Goal: Task Accomplishment & Management: Use online tool/utility

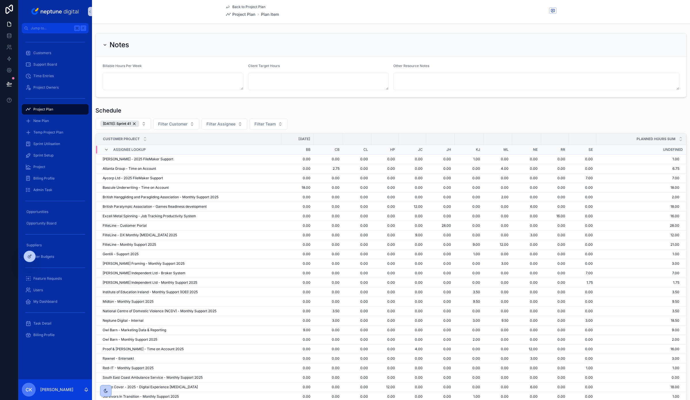
scroll to position [370, 0]
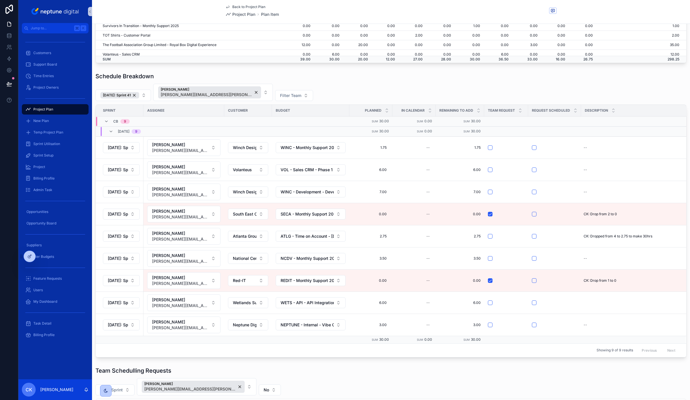
click at [400, 89] on div "13/10/25: Sprint 41 Carl Bevis carl.bevis@neptunedigital.co.uk Filter Team" at bounding box center [390, 92] width 591 height 17
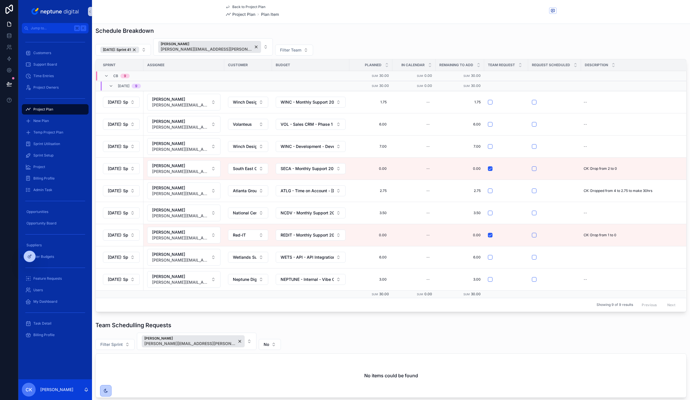
scroll to position [0, 0]
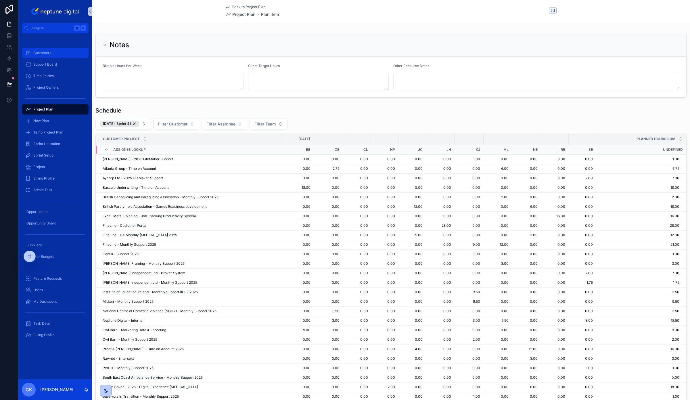
click at [50, 51] on span "Customers" at bounding box center [42, 53] width 18 height 5
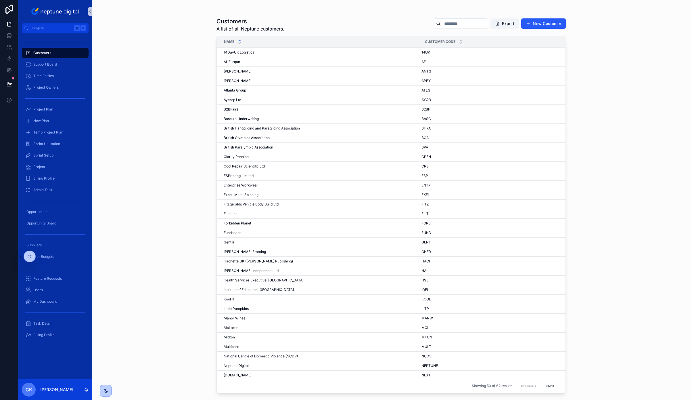
click at [469, 22] on input "scrollable content" at bounding box center [464, 24] width 47 height 8
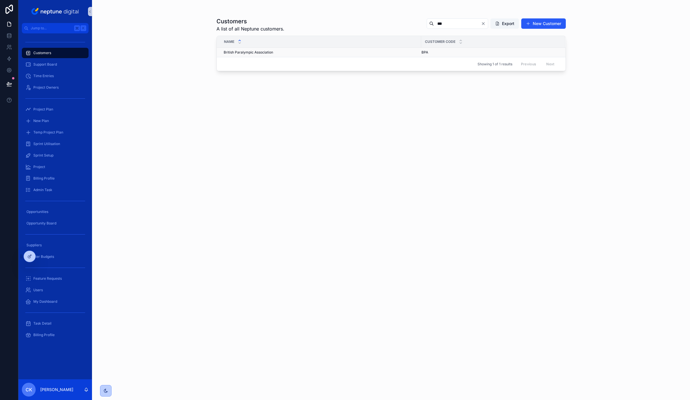
type input "***"
click at [345, 48] on td "British Paralympic Association British Paralympic Association" at bounding box center [319, 52] width 205 height 9
click at [345, 51] on div "British Paralympic Association British Paralympic Association" at bounding box center [321, 52] width 194 height 5
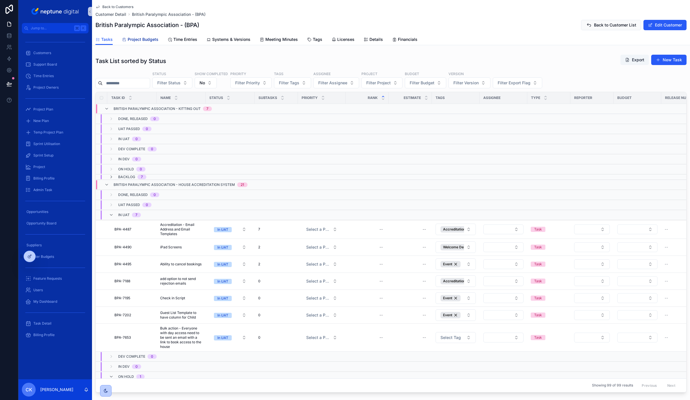
click at [147, 40] on span "Project Budgets" at bounding box center [143, 40] width 31 height 6
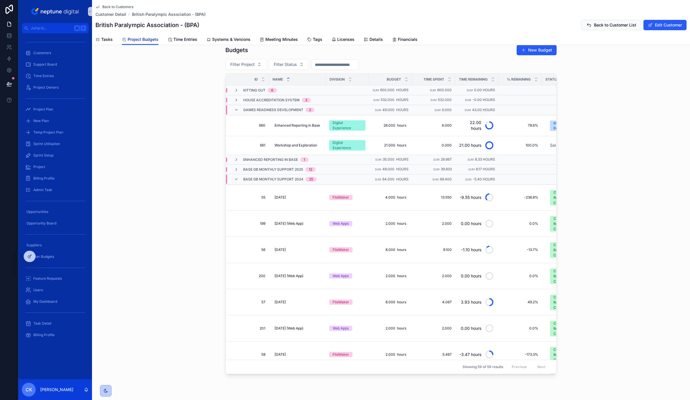
scroll to position [261, 0]
click at [238, 92] on icon "scrollable content" at bounding box center [236, 90] width 5 height 5
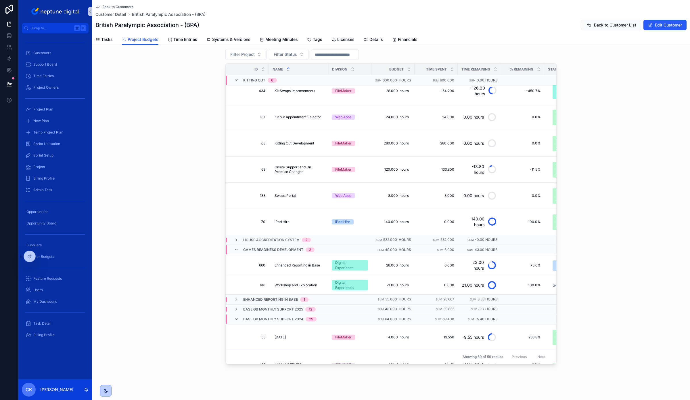
scroll to position [276, 0]
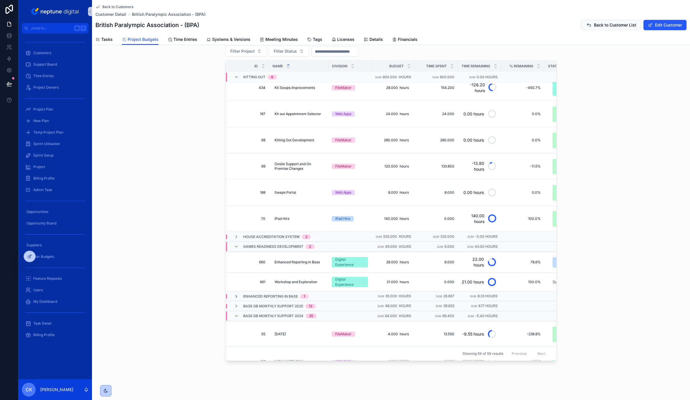
click at [238, 297] on icon "scrollable content" at bounding box center [236, 296] width 5 height 5
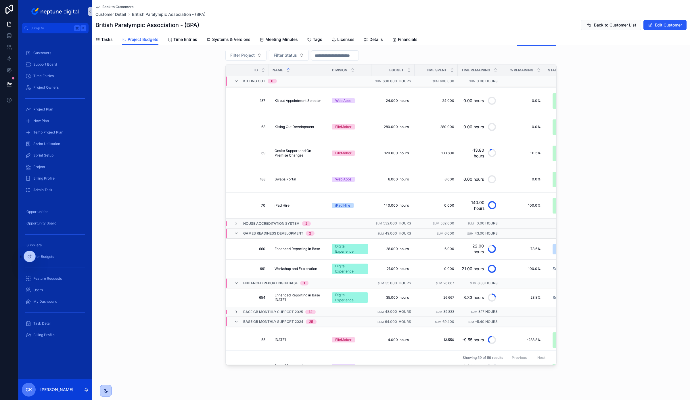
scroll to position [25, 0]
click at [142, 224] on div "Budgets New Budget Filter Project Filter Status Id Name Division Budget Time Sp…" at bounding box center [391, 200] width 598 height 334
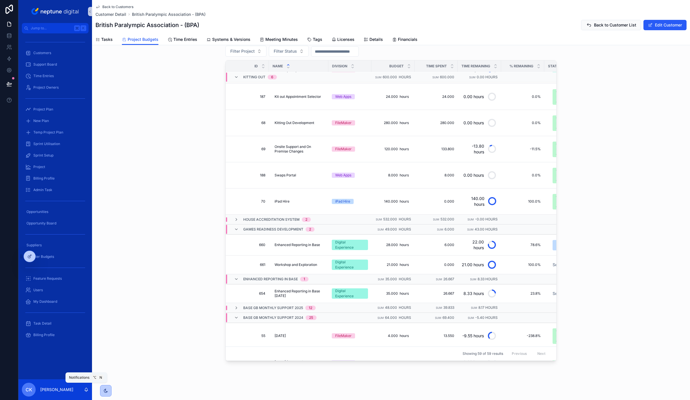
click at [87, 391] on icon "scrollable content" at bounding box center [86, 390] width 1 height 1
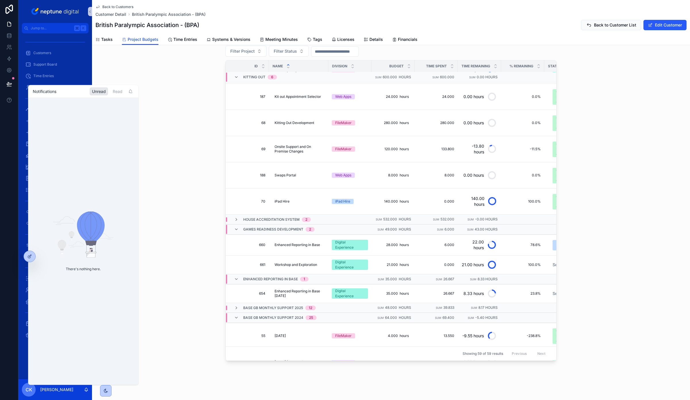
click at [171, 301] on div "Budgets New Budget Filter Project Filter Status Id Name Division Budget Time Sp…" at bounding box center [391, 196] width 598 height 334
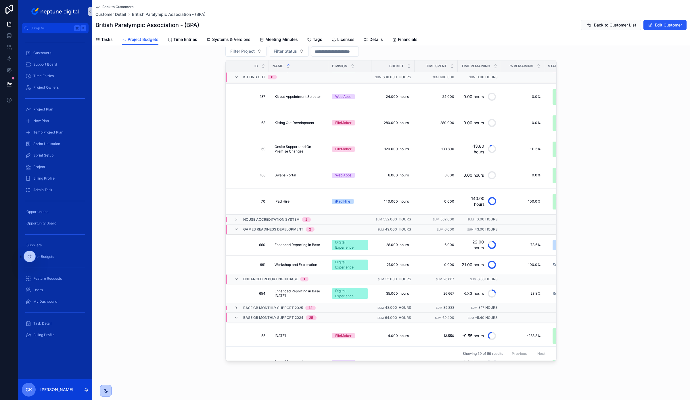
click at [122, 361] on div "Budgets New Budget Filter Project Filter Status Id Name Division Budget Time Sp…" at bounding box center [391, 196] width 598 height 334
click at [86, 391] on icon "scrollable content" at bounding box center [86, 389] width 5 height 5
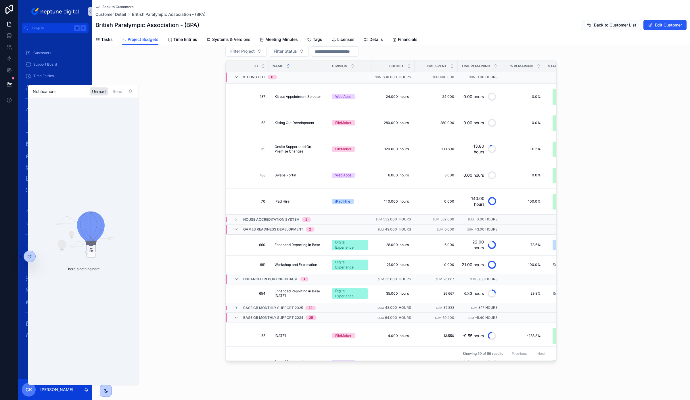
click at [86, 391] on icon "scrollable content" at bounding box center [86, 389] width 5 height 5
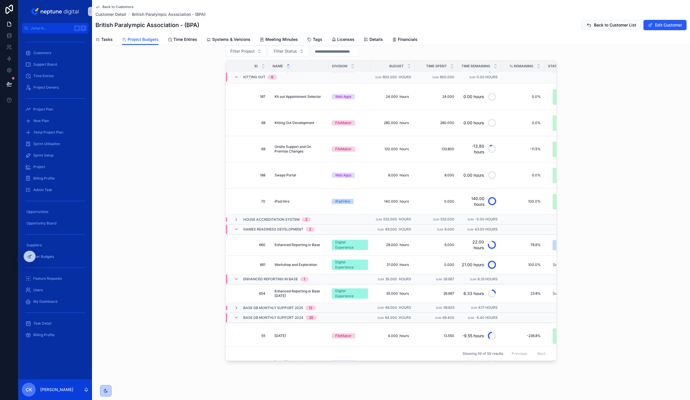
click at [154, 382] on div "Back to Customers Customer Detail British Paralympic Association - (BPA) Britis…" at bounding box center [391, 63] width 598 height 674
click at [108, 391] on div "scrollable content" at bounding box center [105, 390] width 5 height 5
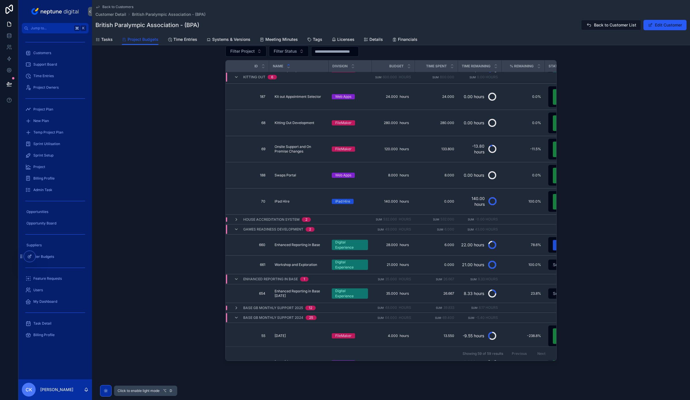
click at [108, 391] on div "scrollable content" at bounding box center [105, 390] width 5 height 5
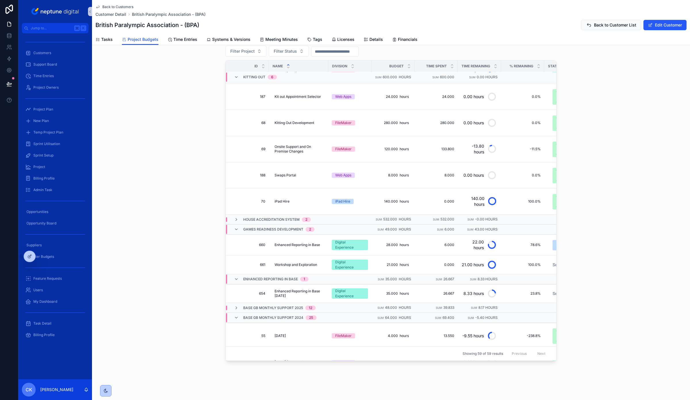
click at [157, 336] on div "Budgets New Budget Filter Project Filter Status Id Name Division Budget Time Sp…" at bounding box center [391, 196] width 598 height 334
click at [120, 368] on div "Back to Customers Customer Detail British Paralympic Association - (BPA) Britis…" at bounding box center [391, 63] width 598 height 674
click at [41, 256] on icon at bounding box center [41, 255] width 1 height 1
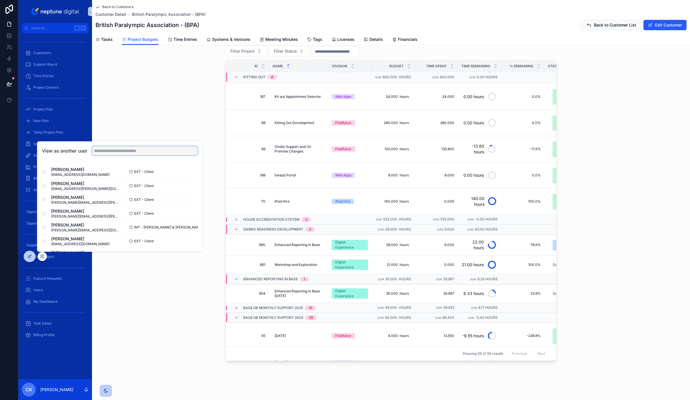
click at [116, 151] on input "text" at bounding box center [145, 150] width 106 height 9
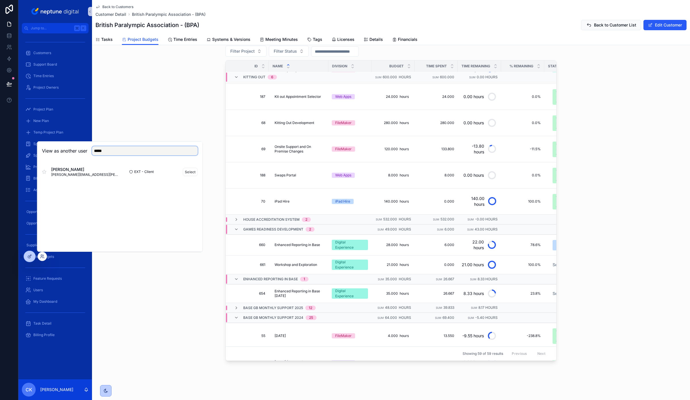
type input "*****"
click at [98, 174] on span "[PERSON_NAME][EMAIL_ADDRESS][PERSON_NAME][DOMAIN_NAME]" at bounding box center [85, 174] width 69 height 5
click at [190, 170] on button "Select" at bounding box center [190, 172] width 15 height 8
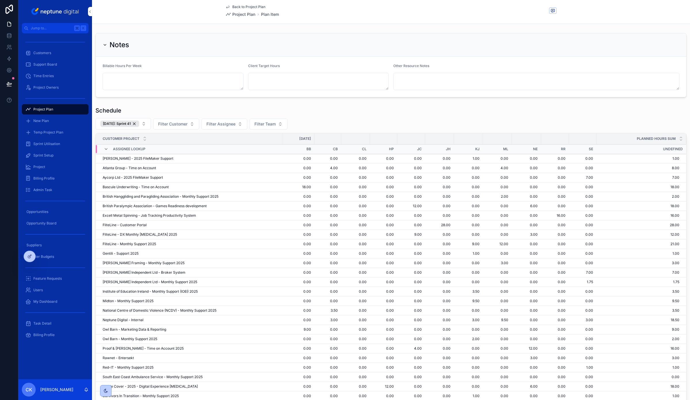
scroll to position [28, 0]
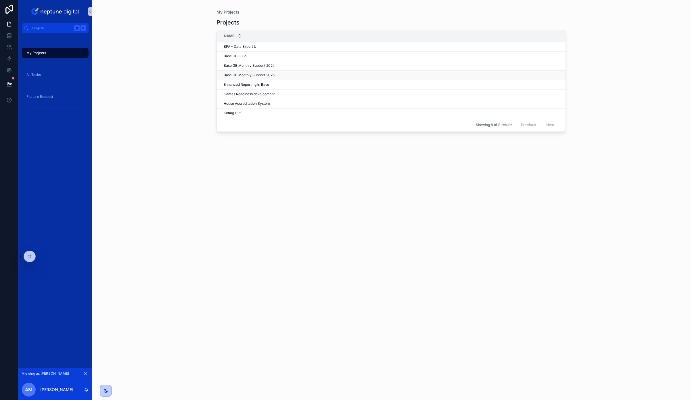
click at [278, 75] on div "Base GB Monthly Support 2025 Base GB Monthly Support 2025" at bounding box center [391, 75] width 335 height 5
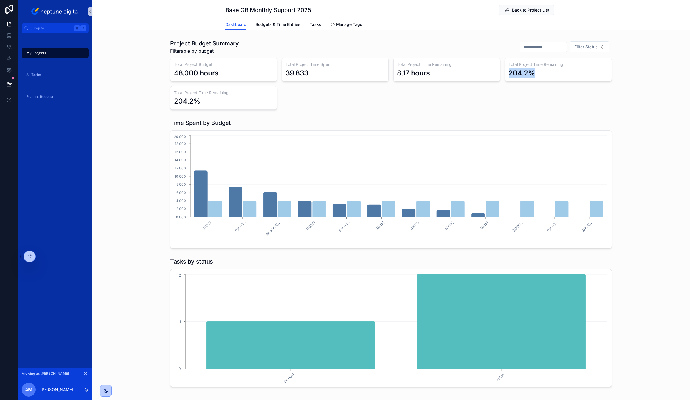
drag, startPoint x: 508, startPoint y: 74, endPoint x: 535, endPoint y: 74, distance: 27.6
click at [535, 74] on div "Total Project Time Remaining 204.2%" at bounding box center [558, 70] width 107 height 24
click at [535, 74] on div "204.2%" at bounding box center [559, 72] width 100 height 9
drag, startPoint x: 537, startPoint y: 74, endPoint x: 511, endPoint y: 73, distance: 26.2
click at [511, 73] on div "204.2%" at bounding box center [559, 72] width 100 height 9
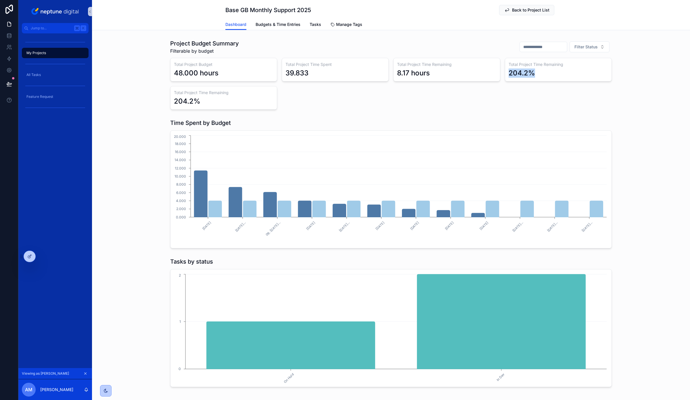
click at [511, 73] on div "204.2%" at bounding box center [522, 72] width 26 height 9
drag, startPoint x: 509, startPoint y: 72, endPoint x: 538, endPoint y: 72, distance: 28.8
click at [538, 72] on div "204.2%" at bounding box center [559, 72] width 100 height 9
drag, startPoint x: 206, startPoint y: 101, endPoint x: 192, endPoint y: 101, distance: 14.1
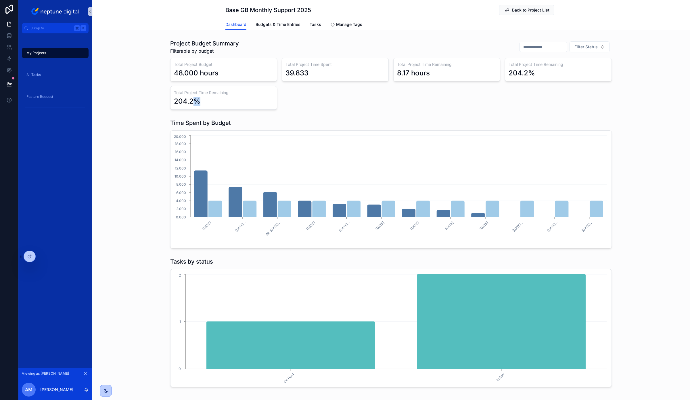
click at [192, 101] on div "204.2%" at bounding box center [224, 101] width 100 height 9
click at [192, 101] on div "204.2%" at bounding box center [187, 101] width 26 height 9
click at [268, 25] on span "Budgets & Time Entries" at bounding box center [278, 25] width 45 height 6
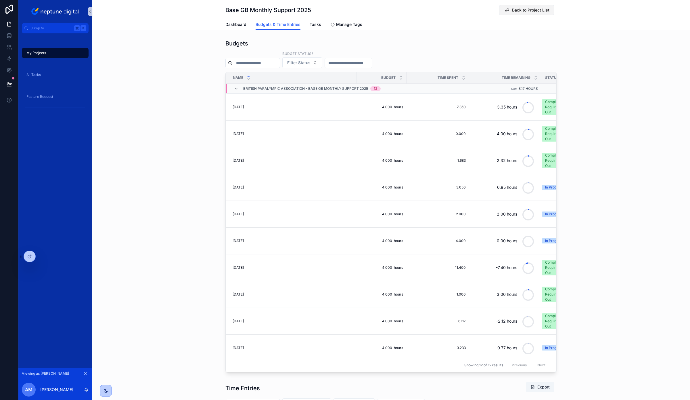
click at [525, 9] on span "Back to Project List" at bounding box center [530, 10] width 37 height 6
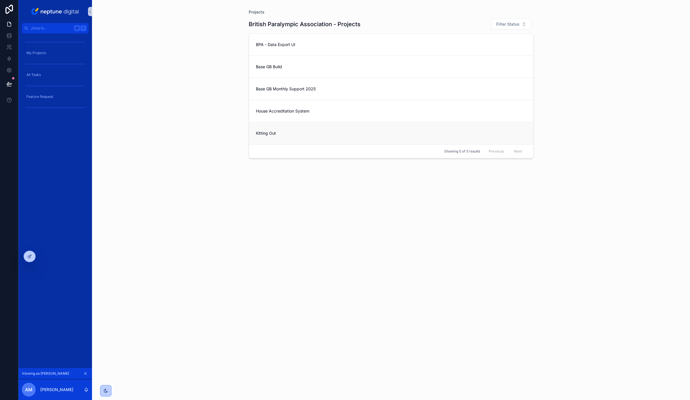
click at [293, 129] on link "Kitting Out" at bounding box center [391, 133] width 284 height 22
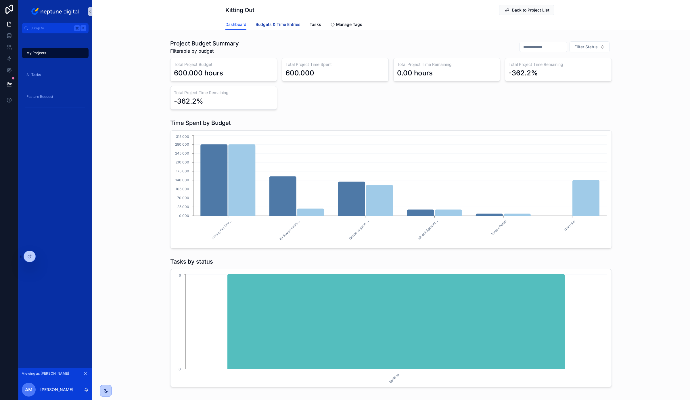
click at [281, 27] on span "Budgets & Time Entries" at bounding box center [278, 25] width 45 height 6
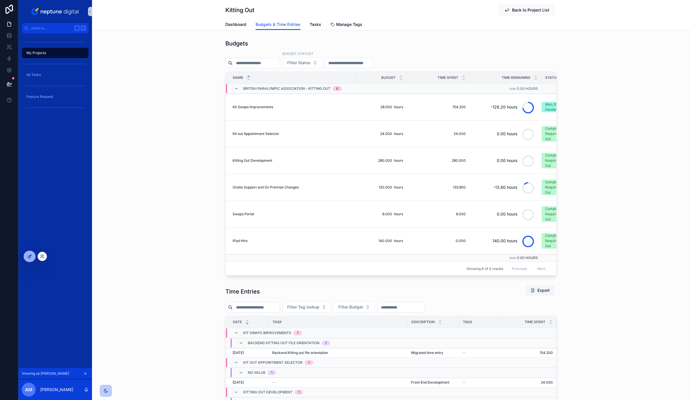
click at [27, 259] on div at bounding box center [30, 256] width 12 height 11
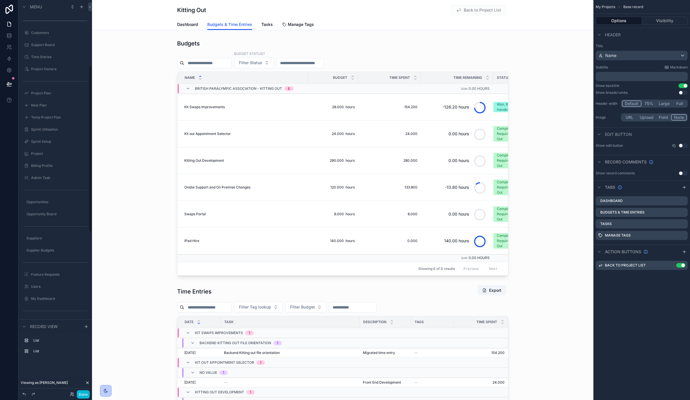
scroll to position [156, 0]
click at [84, 396] on button "Done" at bounding box center [83, 394] width 13 height 8
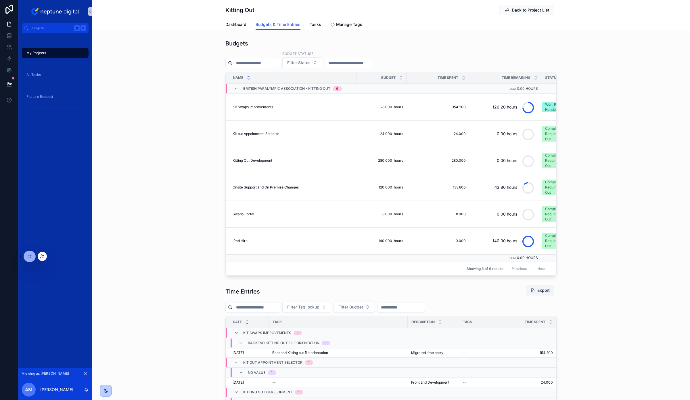
click at [42, 258] on icon at bounding box center [42, 256] width 5 height 5
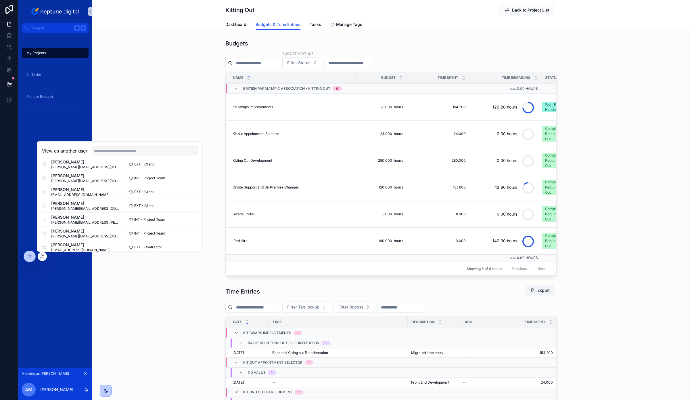
scroll to position [232, 0]
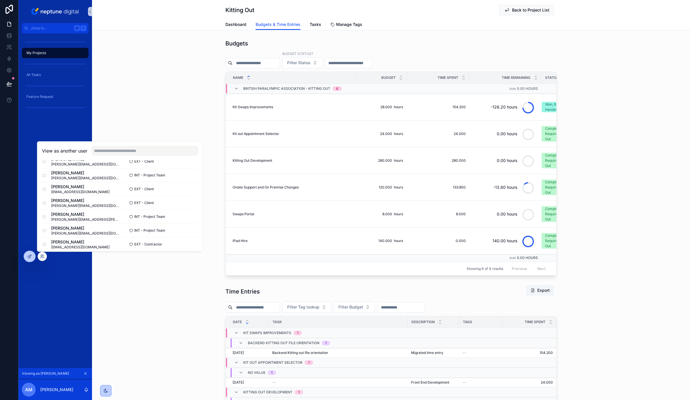
click at [86, 373] on icon "scrollable content" at bounding box center [85, 373] width 4 height 4
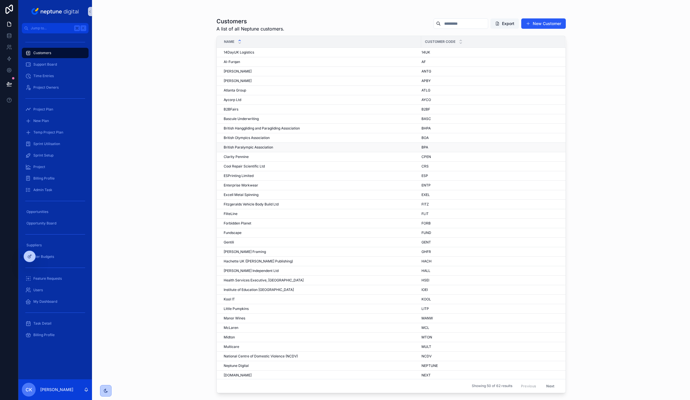
click at [266, 147] on span "British Paralympic Association" at bounding box center [248, 147] width 49 height 5
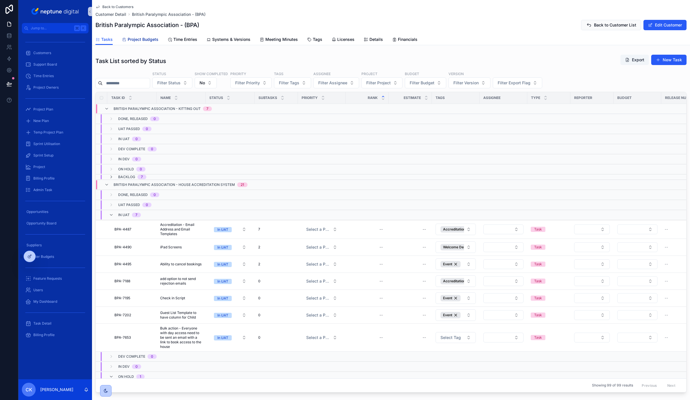
click at [143, 39] on span "Project Budgets" at bounding box center [143, 40] width 31 height 6
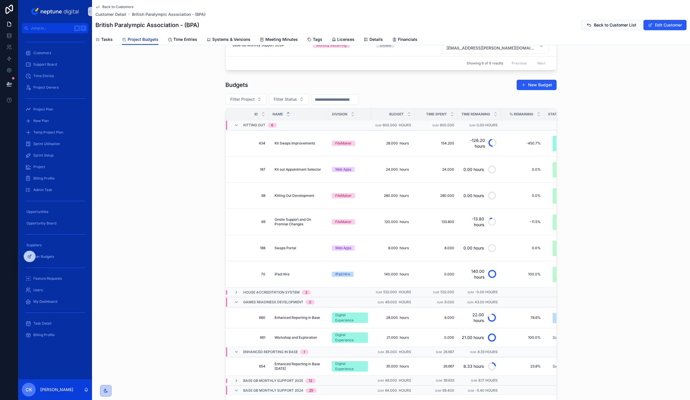
scroll to position [227, 0]
click at [236, 293] on icon "scrollable content" at bounding box center [236, 292] width 5 height 5
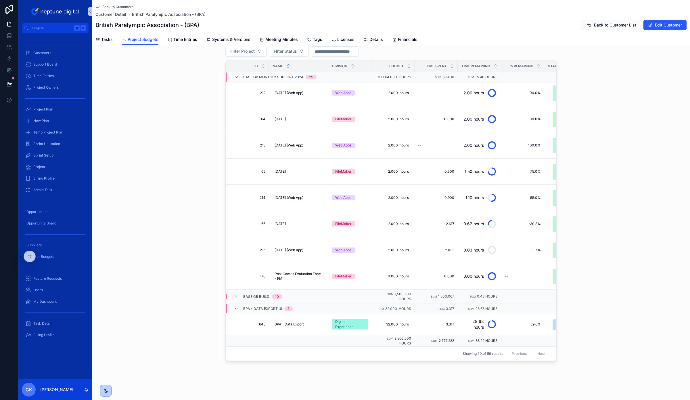
scroll to position [819, 0]
click at [238, 297] on icon "scrollable content" at bounding box center [236, 296] width 5 height 5
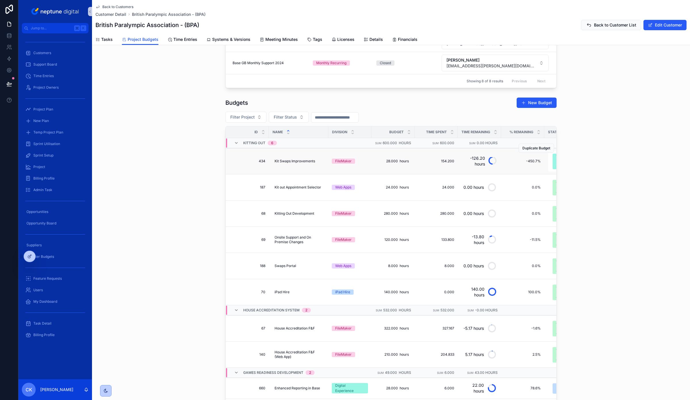
scroll to position [0, 160]
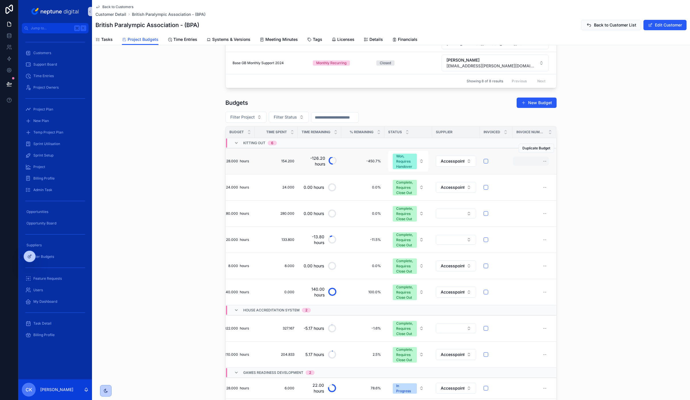
click at [544, 163] on div "--" at bounding box center [544, 161] width 3 height 5
type input "*****"
click at [616, 171] on icon "scrollable content" at bounding box center [614, 171] width 5 height 5
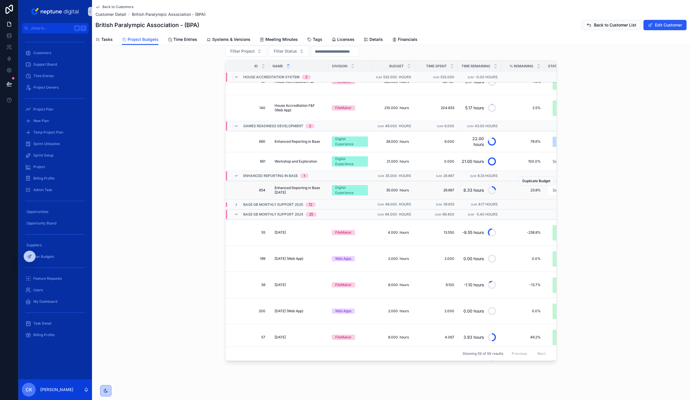
scroll to position [165, 0]
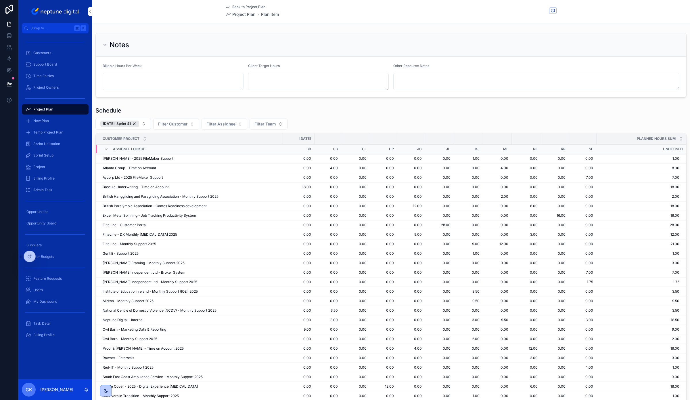
scroll to position [28, 0]
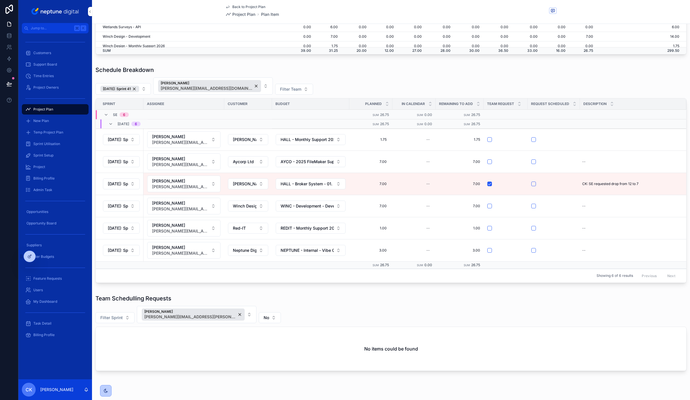
click at [42, 77] on span "Time Entries" at bounding box center [43, 76] width 20 height 5
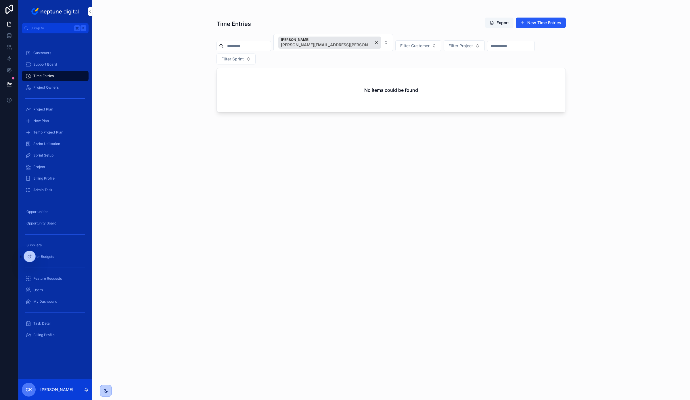
click at [365, 43] on div "[PERSON_NAME] [PERSON_NAME][EMAIL_ADDRESS][PERSON_NAME][DOMAIN_NAME]" at bounding box center [329, 43] width 103 height 12
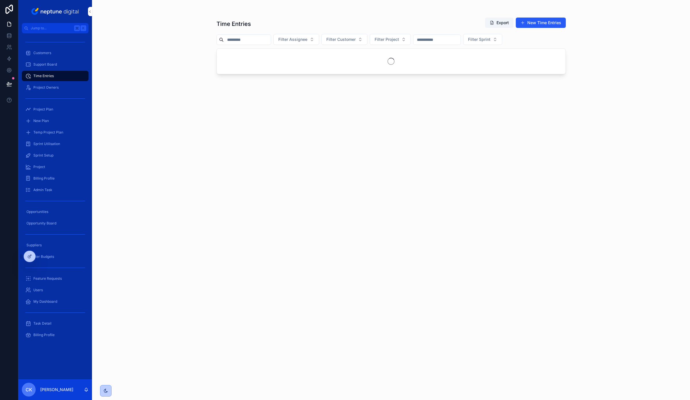
click at [307, 41] on span "Filter Assignee" at bounding box center [292, 40] width 29 height 6
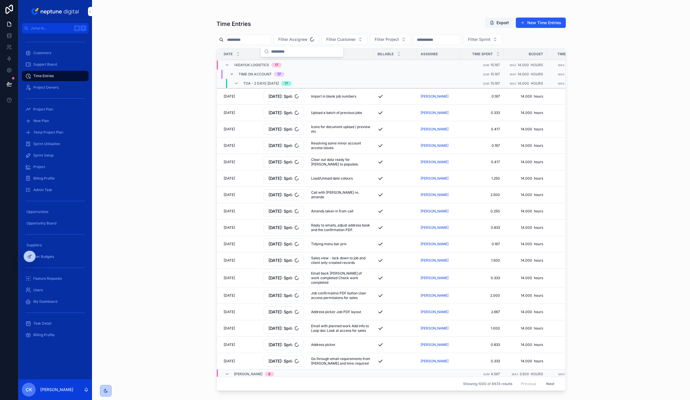
type input "*"
type input "***"
click at [301, 63] on span "[PERSON_NAME]" at bounding box center [298, 63] width 68 height 6
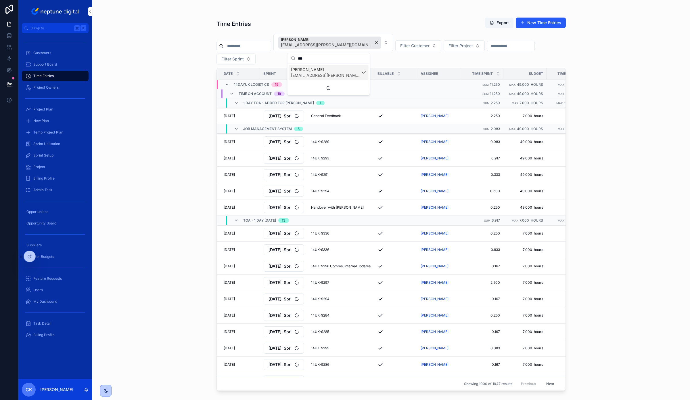
click at [300, 20] on div "Time Entries Export New Time Entries" at bounding box center [391, 23] width 349 height 13
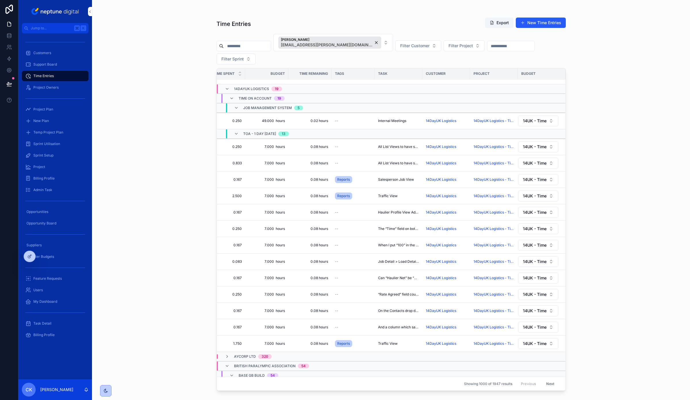
scroll to position [282, 258]
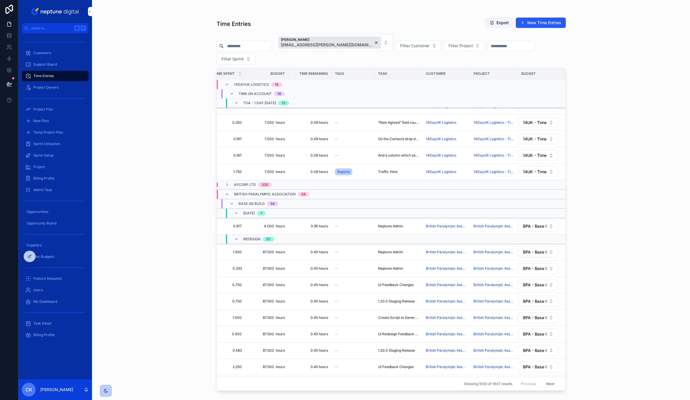
click at [542, 229] on span "BPA - Base GB Monthly Support 2025 - [DATE]" at bounding box center [535, 226] width 24 height 6
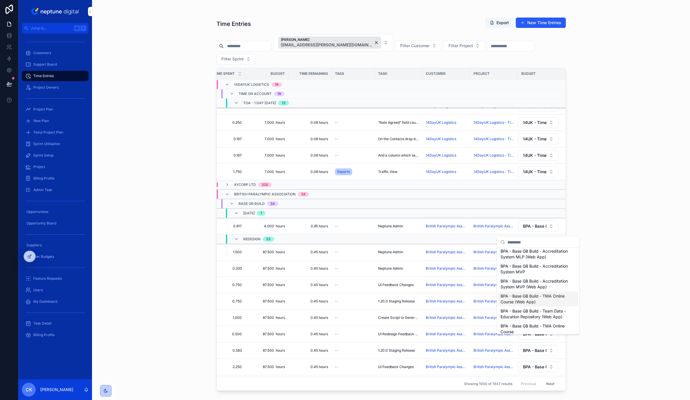
scroll to position [51, 0]
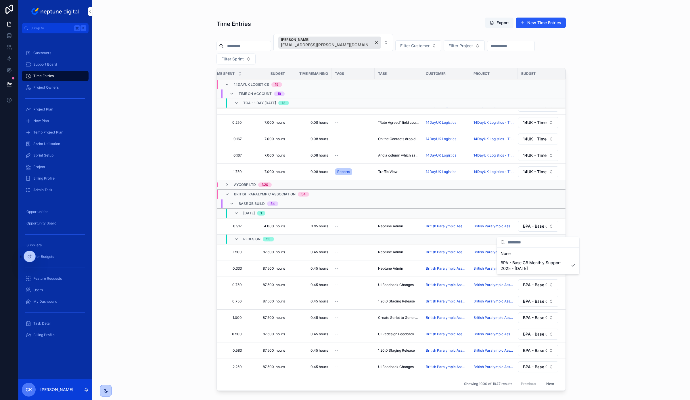
click at [601, 230] on div "Time Entries Export New Time Entries [PERSON_NAME] [PERSON_NAME][EMAIL_ADDRESS]…" at bounding box center [391, 200] width 598 height 400
click at [554, 230] on button "BPA - Base GB Monthly Support 2025 - [DATE]" at bounding box center [538, 226] width 40 height 11
click at [566, 218] on div "Time Entries Export New Time Entries [PERSON_NAME] [PERSON_NAME][EMAIL_ADDRESS]…" at bounding box center [391, 196] width 368 height 393
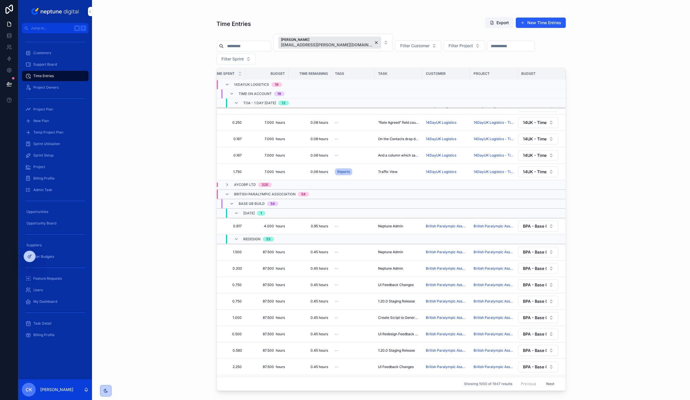
click at [359, 228] on div "--" at bounding box center [353, 226] width 36 height 5
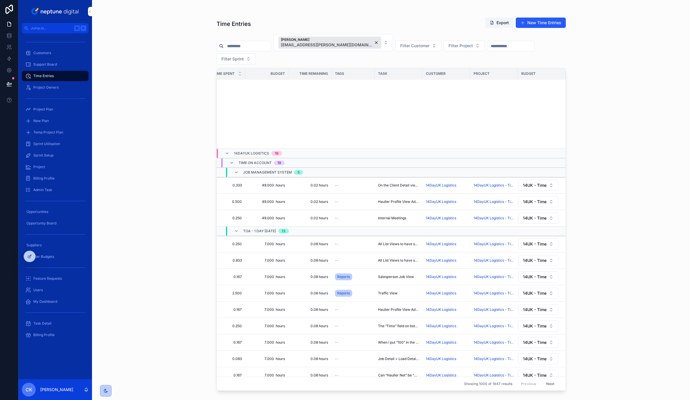
scroll to position [257, 258]
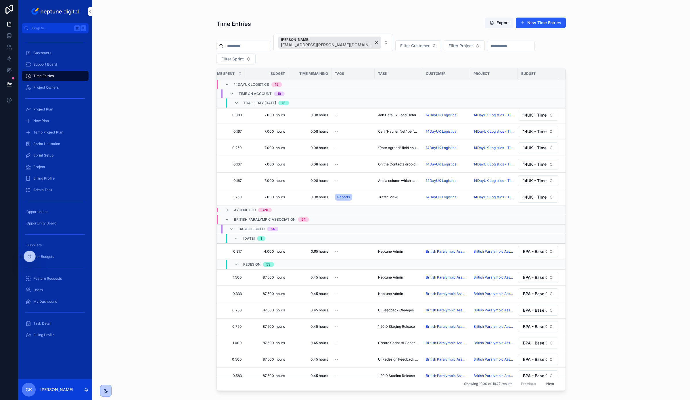
click at [419, 47] on button "Filter Customer" at bounding box center [419, 45] width 46 height 11
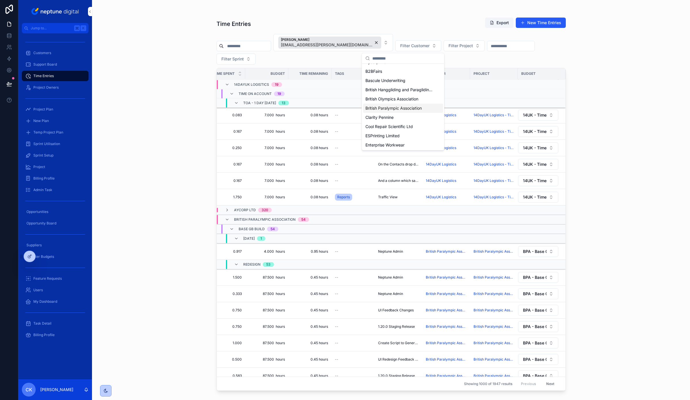
click at [390, 109] on span "British Paralympic Association" at bounding box center [394, 108] width 56 height 6
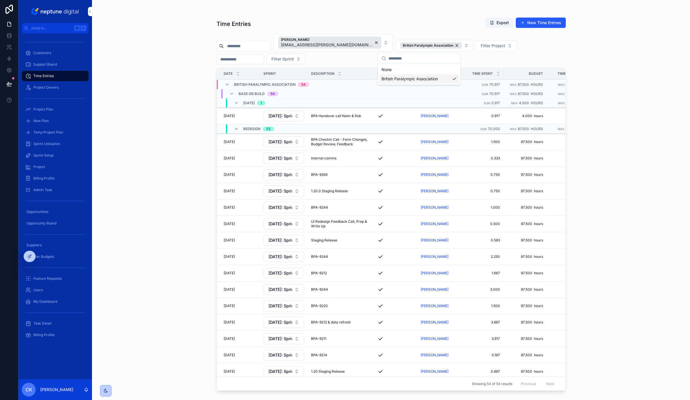
click at [635, 147] on div "Time Entries Export New Time Entries [PERSON_NAME] [PERSON_NAME][EMAIL_ADDRESS]…" at bounding box center [391, 200] width 598 height 400
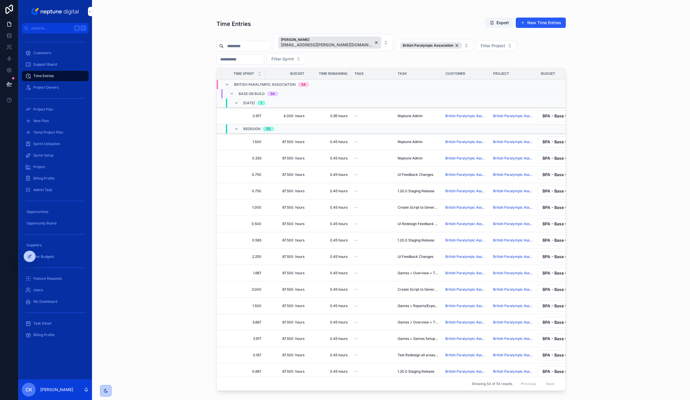
scroll to position [0, 258]
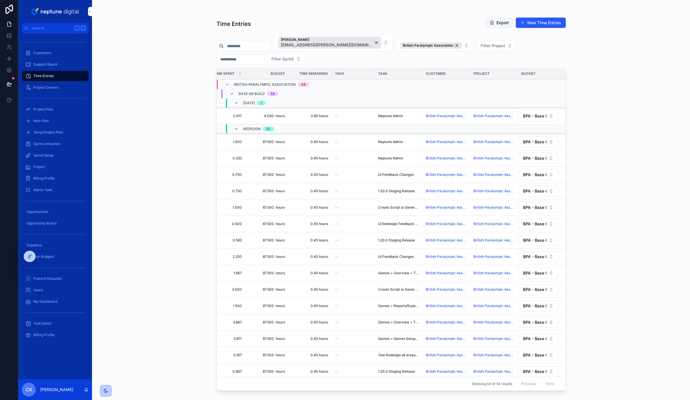
click at [527, 292] on span "BPA - Base GB Build - Redesign" at bounding box center [535, 289] width 24 height 6
click at [538, 256] on button "BPA - Base GB Build - Redesign" at bounding box center [538, 256] width 40 height 11
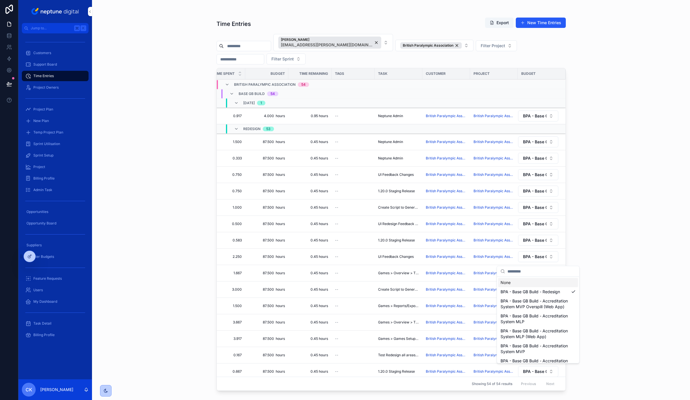
click at [546, 207] on span "BPA - Base GB Build - Redesign" at bounding box center [535, 208] width 24 height 6
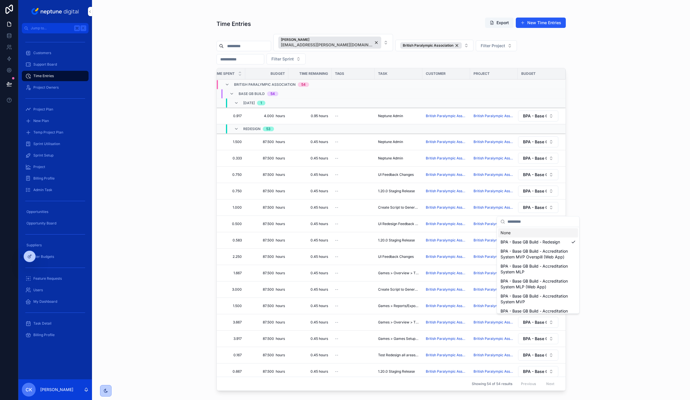
click at [550, 159] on button "BPA - Base GB Build - Redesign" at bounding box center [538, 158] width 40 height 11
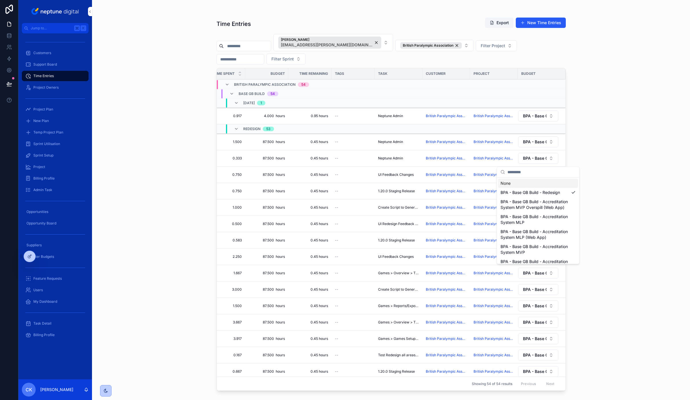
click at [543, 117] on span "BPA - Base GB Monthly Support 2025 - [DATE]" at bounding box center [535, 116] width 24 height 6
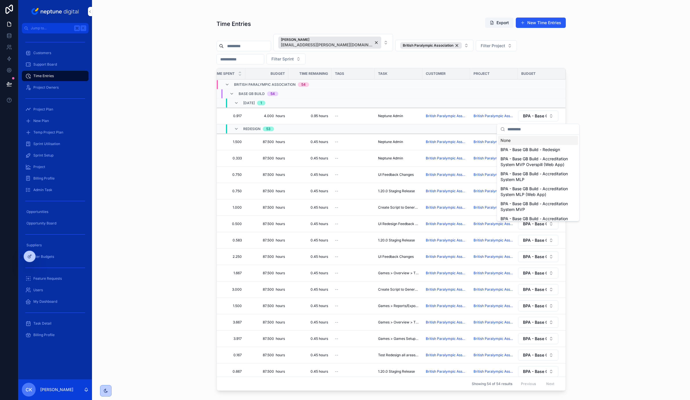
click at [551, 116] on button "BPA - Base GB Monthly Support 2025 - [DATE]" at bounding box center [538, 115] width 40 height 11
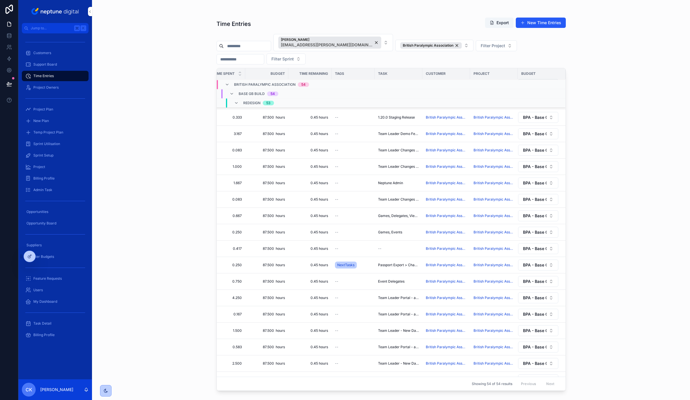
scroll to position [670, 258]
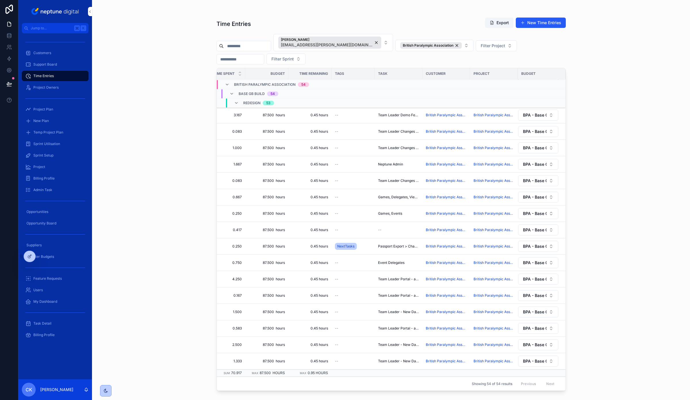
click at [542, 313] on span "BPA - Base GB Build - Redesign" at bounding box center [535, 312] width 24 height 6
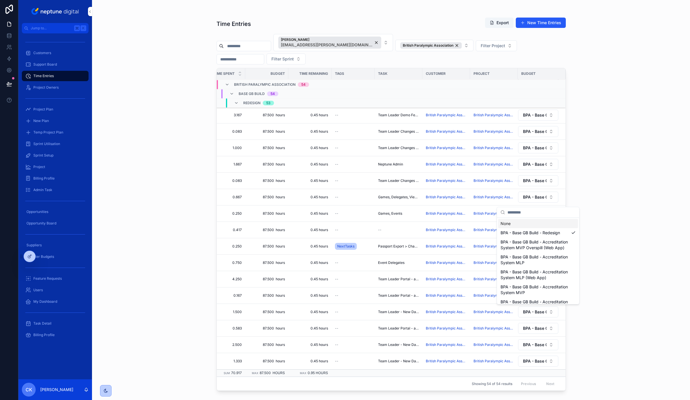
click at [542, 313] on span "BPA - Base GB Build - Redesign" at bounding box center [535, 312] width 24 height 6
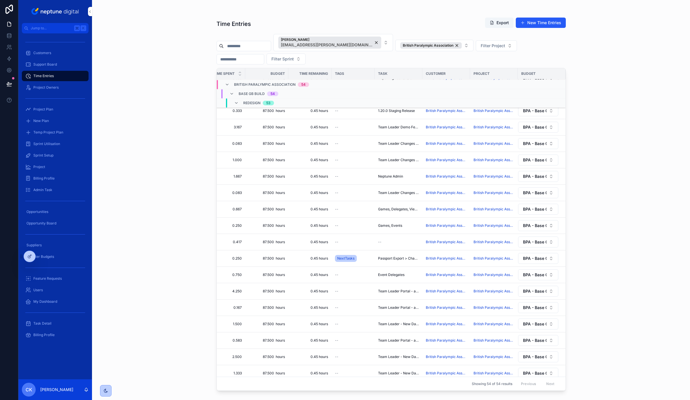
scroll to position [649, 258]
